Goal: Check status: Check status

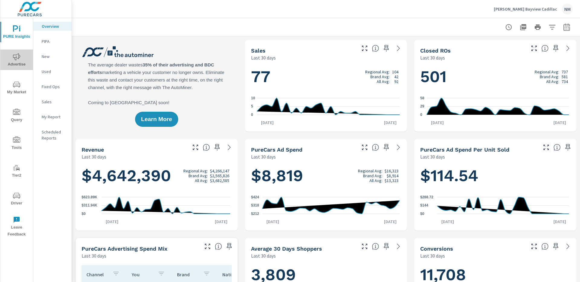
click at [16, 60] on icon "nav menu" at bounding box center [16, 56] width 7 height 7
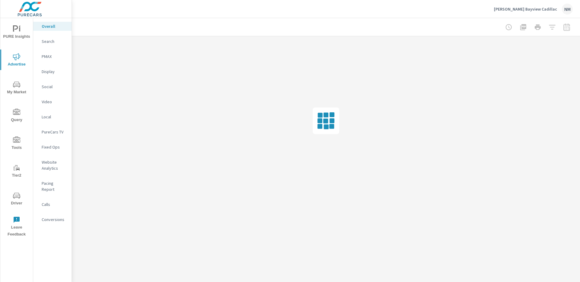
click at [46, 43] on p "Search" at bounding box center [54, 41] width 25 height 6
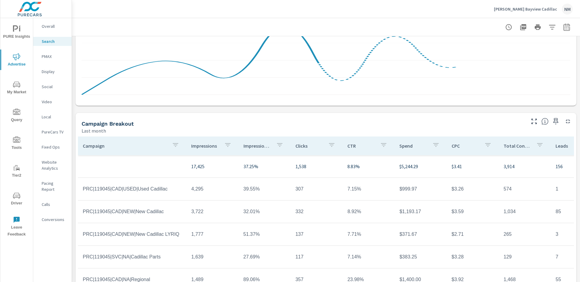
scroll to position [398, 0]
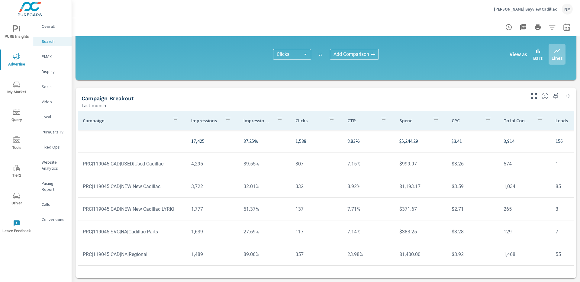
click at [564, 29] on icon "button" at bounding box center [566, 27] width 7 height 7
select select "Last month"
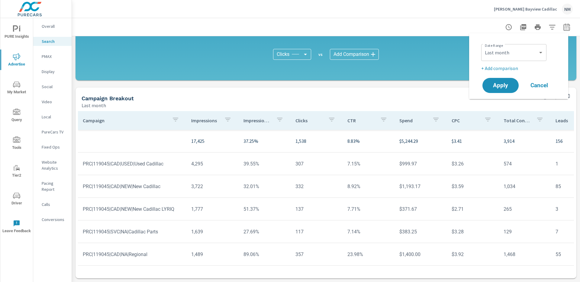
click at [518, 67] on p "+ Add comparison" at bounding box center [520, 68] width 77 height 7
select select "Previous period"
click at [502, 100] on span "Apply" at bounding box center [500, 103] width 25 height 6
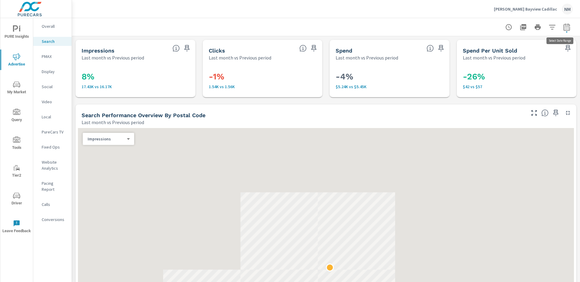
click at [564, 25] on icon "button" at bounding box center [567, 26] width 6 height 7
select select "Last month"
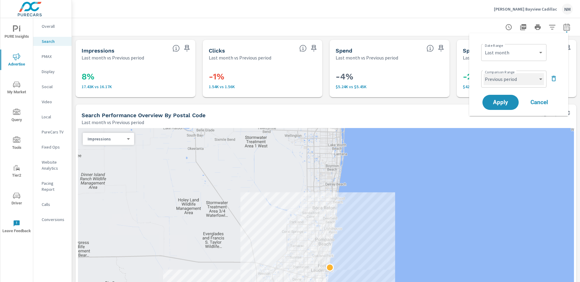
click at [517, 84] on select "Custom Previous period Previous month Previous year" at bounding box center [514, 79] width 60 height 12
click at [484, 73] on select "Custom Previous period Previous month Previous year" at bounding box center [514, 79] width 60 height 12
select select "Previous month"
click at [506, 101] on span "Apply" at bounding box center [500, 103] width 25 height 6
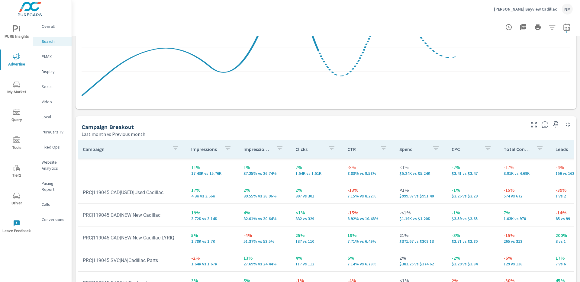
scroll to position [517, 0]
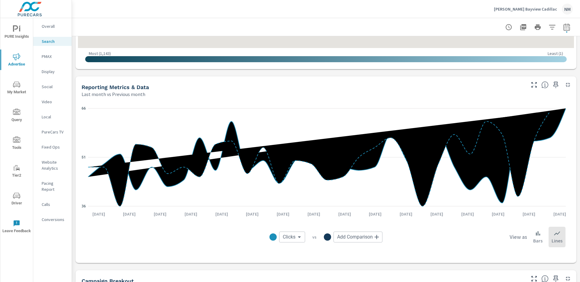
scroll to position [308, 0]
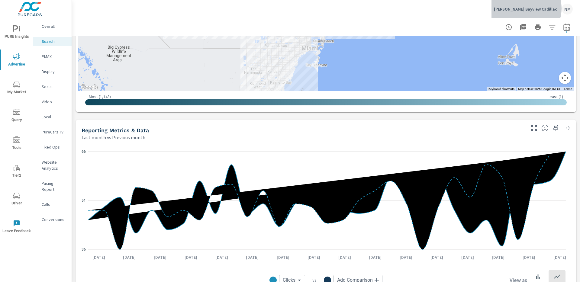
click at [541, 8] on p "[PERSON_NAME] Bayview Cadillac" at bounding box center [525, 8] width 63 height 5
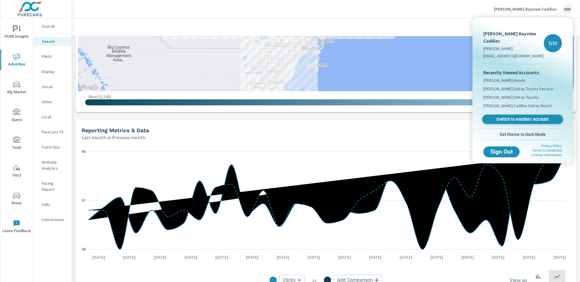
click at [509, 117] on span "Switch to Another Account" at bounding box center [523, 120] width 74 height 6
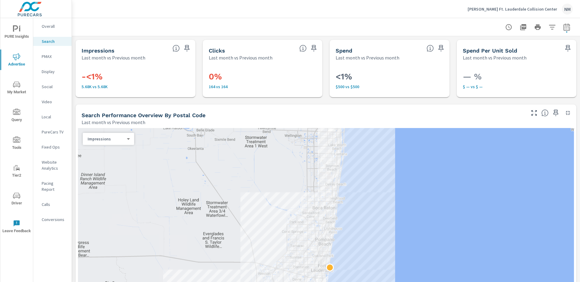
scroll to position [6, 0]
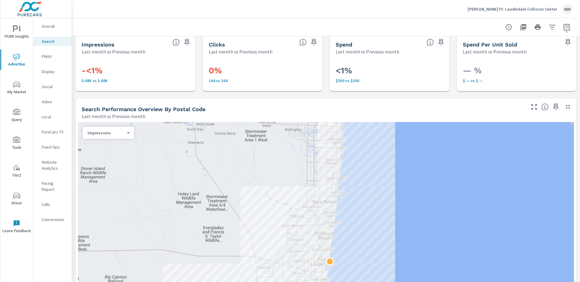
click at [566, 27] on icon "button" at bounding box center [567, 26] width 6 height 7
select select "Last month"
select select "Previous month"
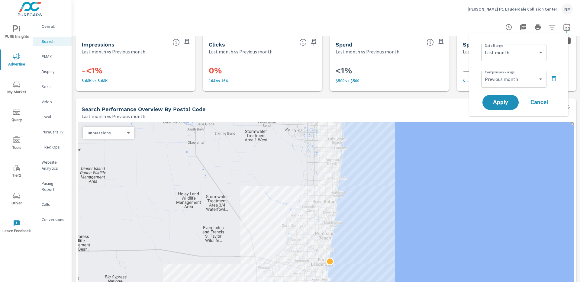
click at [564, 28] on icon "button" at bounding box center [566, 27] width 7 height 7
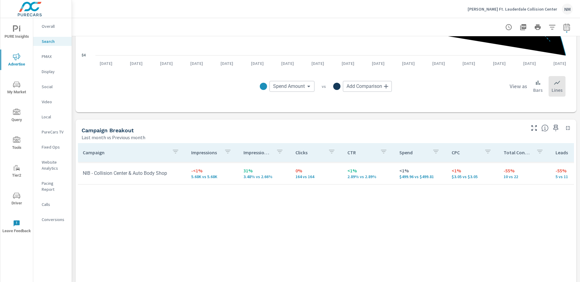
scroll to position [508, 0]
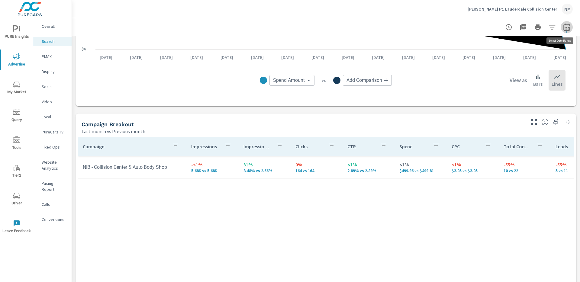
click at [564, 26] on icon "button" at bounding box center [567, 26] width 6 height 7
select select "Last month"
select select "Previous month"
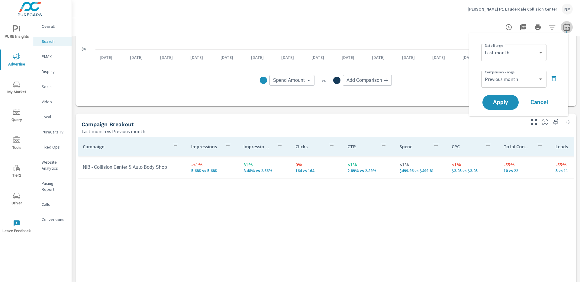
click at [564, 26] on icon "button" at bounding box center [567, 26] width 6 height 7
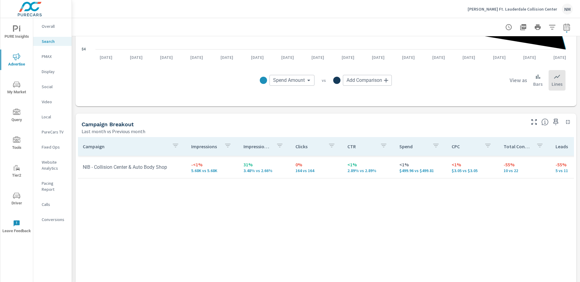
click at [427, 212] on div "Campaign Impressions Impression Share Clicks CTR Spend CPC Total Conversions Le…" at bounding box center [326, 245] width 496 height 216
click at [448, 201] on div "Campaign Impressions Impression Share Clicks CTR Spend CPC Total Conversions Le…" at bounding box center [326, 245] width 496 height 216
click at [85, 165] on td "NIB - Collision Center & Auto Body Shop" at bounding box center [132, 167] width 109 height 15
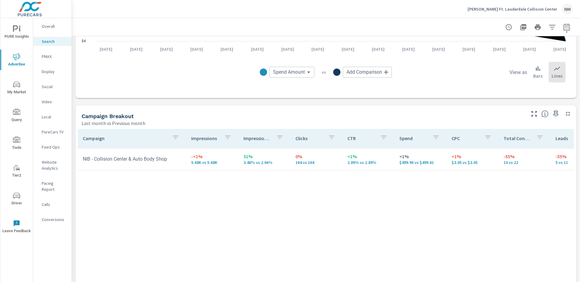
scroll to position [509, 0]
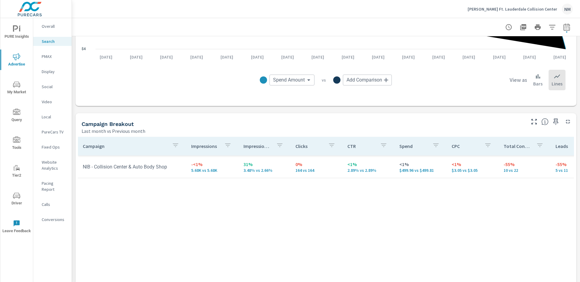
click at [53, 26] on p "Overall" at bounding box center [54, 26] width 25 height 6
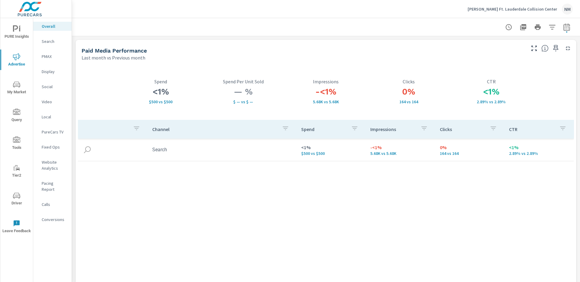
click at [52, 50] on nav "Overall Search PMAX Display Social Video Local PureCars TV Fixed Ops Website An…" at bounding box center [52, 125] width 38 height 215
click at [56, 45] on div "Search" at bounding box center [52, 41] width 38 height 9
